Goal: Find contact information: Find contact information

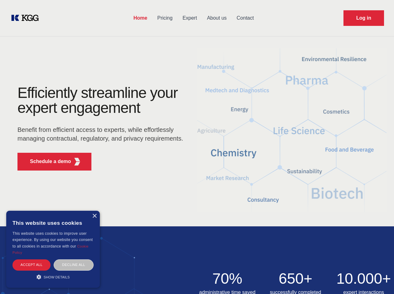
click at [197, 147] on div "Efficiently streamline your expert engagement Benefit from efficient access to …" at bounding box center [101, 130] width 189 height 90
click at [47, 161] on p "Schedule a demo" at bounding box center [50, 161] width 41 height 7
click at [94, 216] on div "× This website uses cookies This website uses cookies to improve user experienc…" at bounding box center [52, 249] width 93 height 77
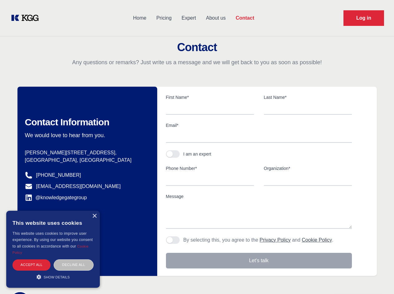
click at [31, 265] on div "Accept all" at bounding box center [31, 264] width 38 height 11
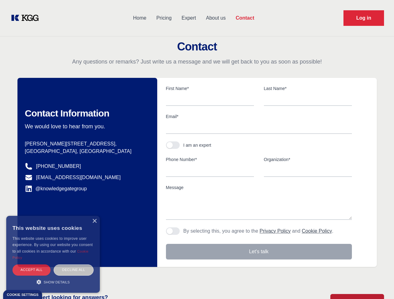
click at [74, 265] on div "Contact Information We would love to hear from you. Postal address [PERSON_NAME…" at bounding box center [87, 172] width 140 height 189
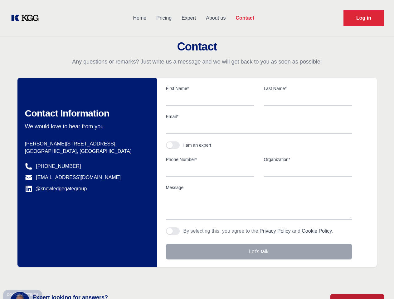
click at [53, 277] on main "Contact Any questions or remarks? Just write us a message and we will get back …" at bounding box center [197, 162] width 394 height 324
